Goal: Transaction & Acquisition: Purchase product/service

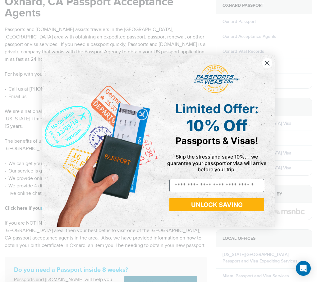
scroll to position [93, 0]
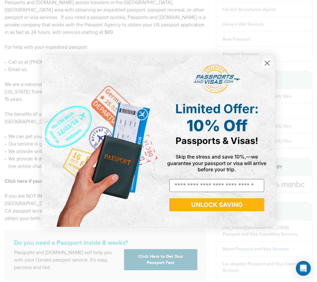
click at [265, 62] on circle "Close dialog" at bounding box center [267, 63] width 10 height 10
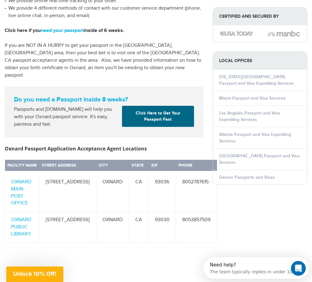
scroll to position [280, 0]
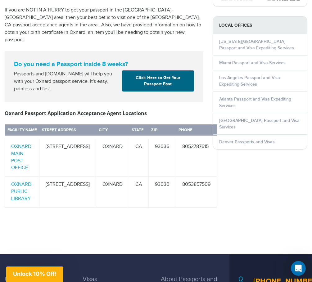
click at [20, 144] on link "OXNARD MAIN POST OFFICE" at bounding box center [21, 157] width 20 height 27
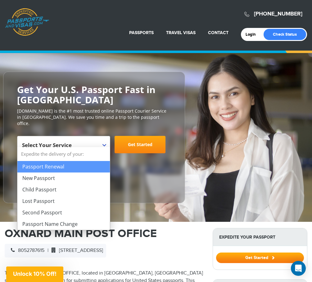
click at [80, 139] on span "Select Your Service" at bounding box center [63, 147] width 82 height 17
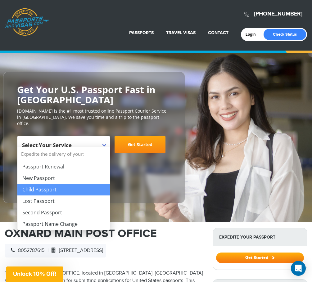
select select "**********"
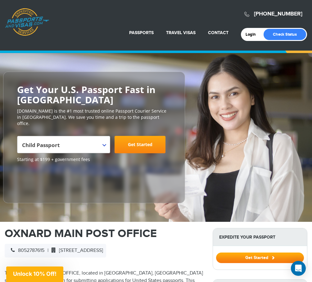
click at [129, 144] on link "Get Started" at bounding box center [140, 144] width 51 height 17
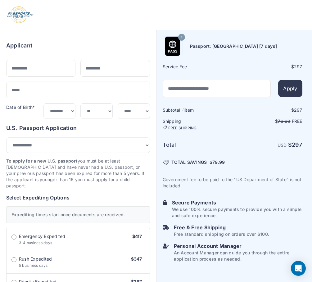
select select "***"
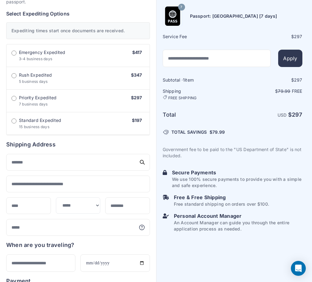
scroll to position [186, 0]
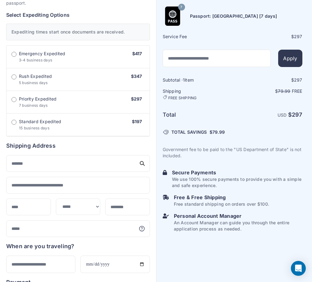
click at [81, 116] on label "Standard Expedited 15 business days $197" at bounding box center [78, 125] width 143 height 23
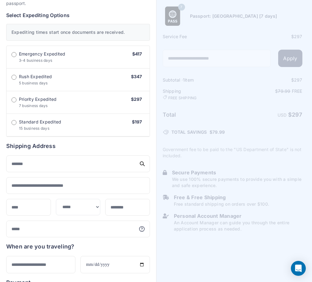
scroll to position [184, 0]
